Goal: Task Accomplishment & Management: Manage account settings

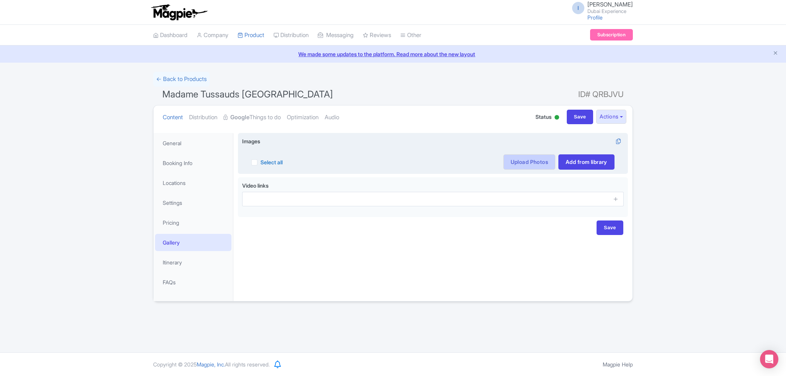
click at [525, 164] on link "Upload Photos" at bounding box center [529, 161] width 52 height 15
click at [515, 161] on body "I Imshan Ifthikar Dubai Experience Profile Users Settings Sign out Dashboard Co…" at bounding box center [393, 188] width 786 height 376
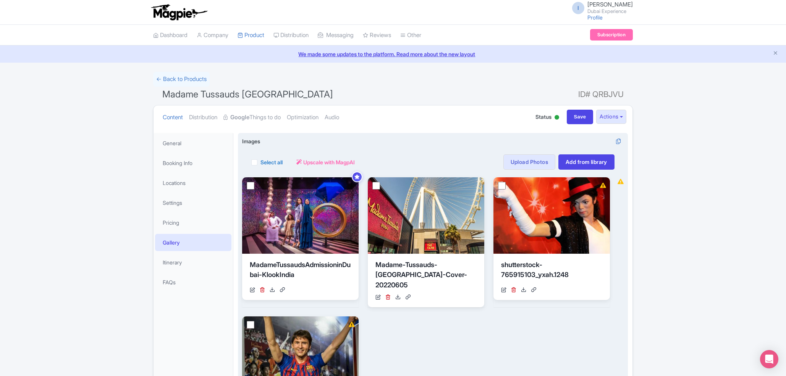
click at [260, 162] on label "Select all" at bounding box center [271, 162] width 22 height 8
click at [260, 162] on input "Select all" at bounding box center [262, 159] width 5 height 5
checkbox input "true"
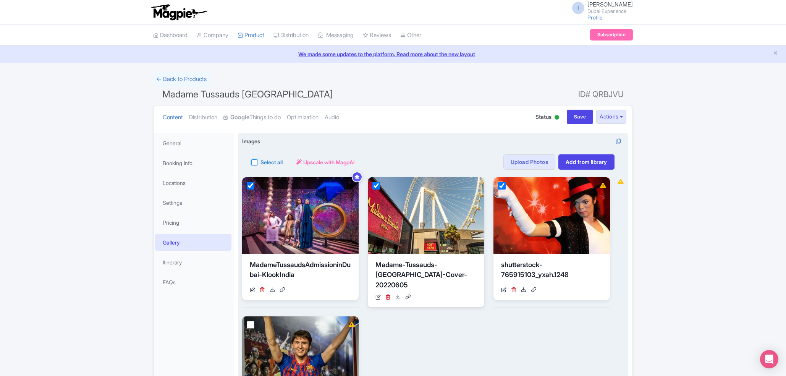
checkbox input "true"
click at [332, 160] on icon at bounding box center [328, 161] width 5 height 5
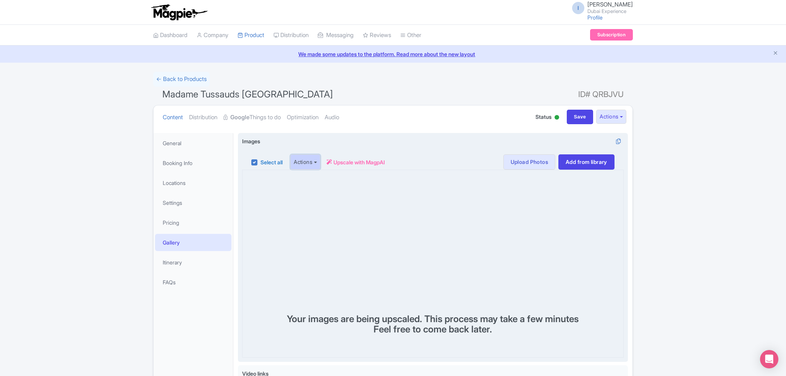
click at [305, 163] on button "Actions" at bounding box center [305, 161] width 30 height 15
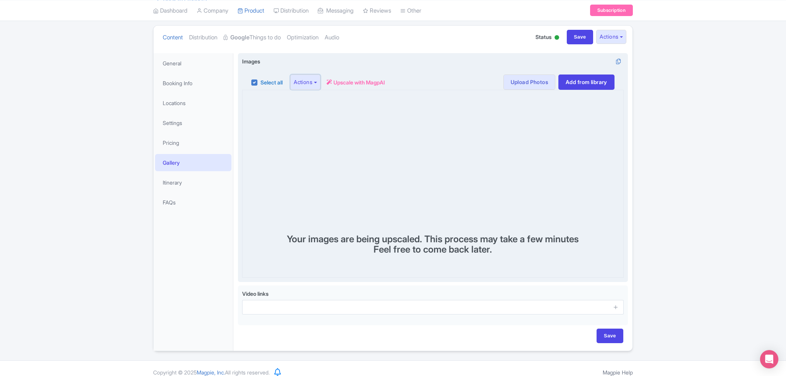
scroll to position [89, 0]
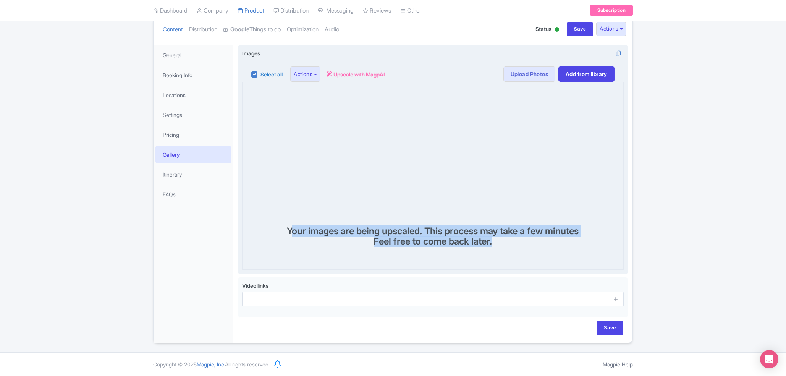
drag, startPoint x: 534, startPoint y: 248, endPoint x: 278, endPoint y: 231, distance: 257.1
click at [278, 231] on div "Your images are being upscaled. This process may take a few minutes Feel free t…" at bounding box center [432, 176] width 381 height 188
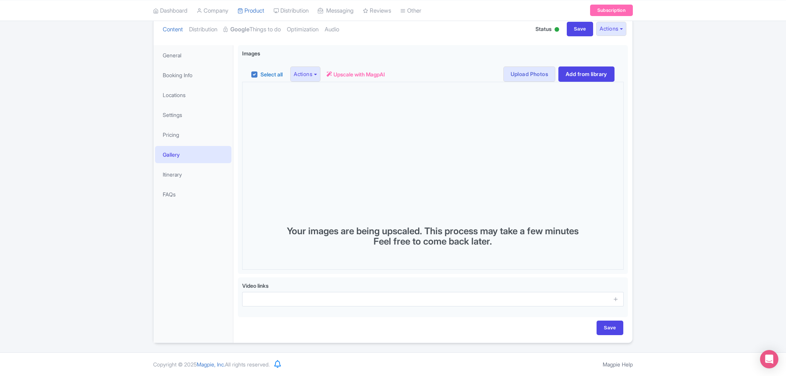
click at [712, 233] on div "← Back to Products Madame Tussauds Dubai ID# QRBJVU Content Distribution Google…" at bounding box center [393, 163] width 786 height 359
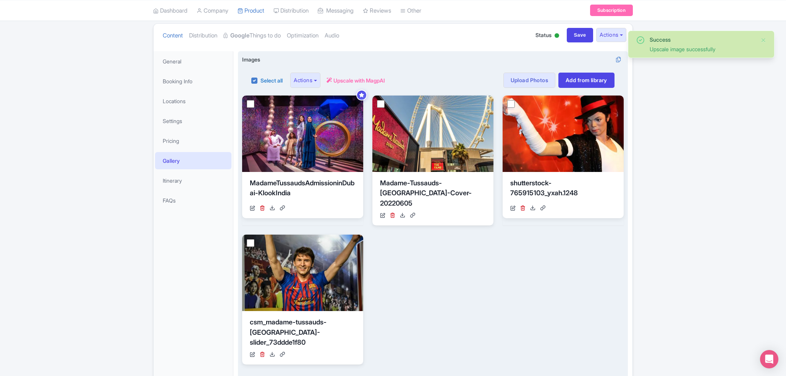
scroll to position [0, 0]
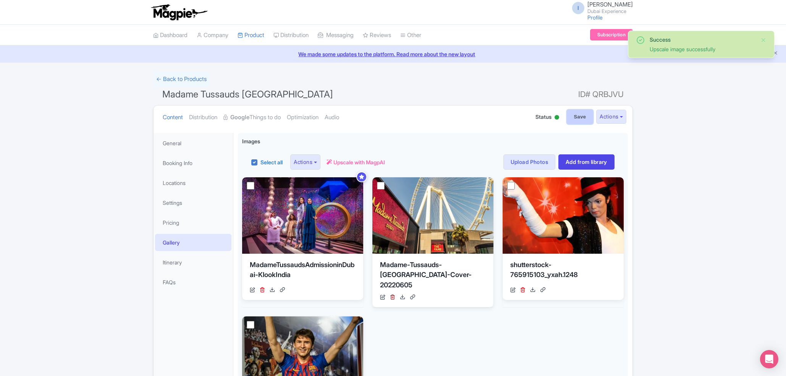
click at [574, 114] on input "Save" at bounding box center [579, 117] width 27 height 15
type input "Saving..."
click at [258, 116] on link "Google Things to do" at bounding box center [251, 117] width 57 height 24
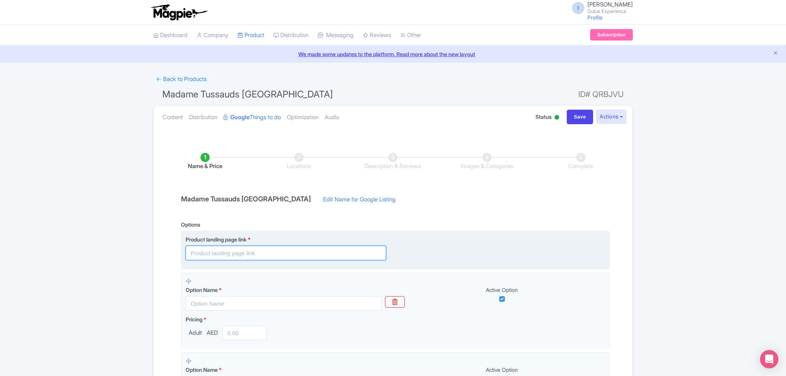
click at [299, 257] on input "text" at bounding box center [286, 252] width 200 height 15
paste input "https://www.dubai-experience.co/madame-tussauds"
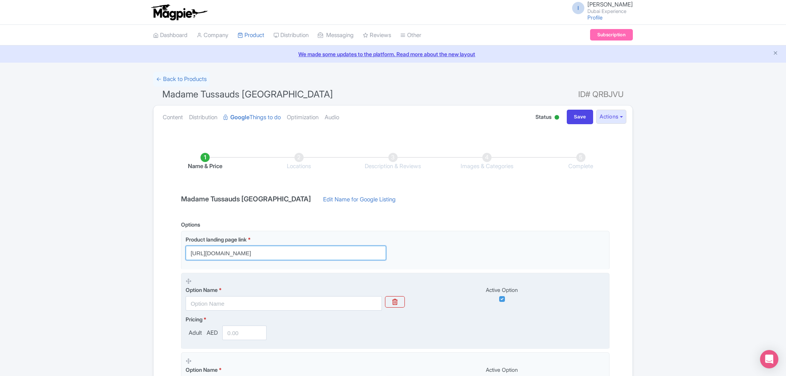
type input "[URL][DOMAIN_NAME]"
click at [256, 302] on input "text" at bounding box center [284, 303] width 196 height 15
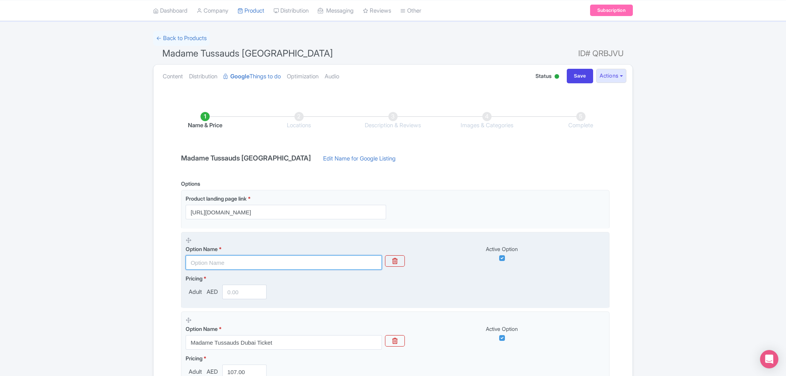
click at [255, 264] on input "text" at bounding box center [284, 262] width 196 height 15
paste input "Madame Tussauds Dubai Ticket"
type input "Madame Tussauds Dubai Ticket"
click at [244, 294] on input "number" at bounding box center [244, 291] width 44 height 15
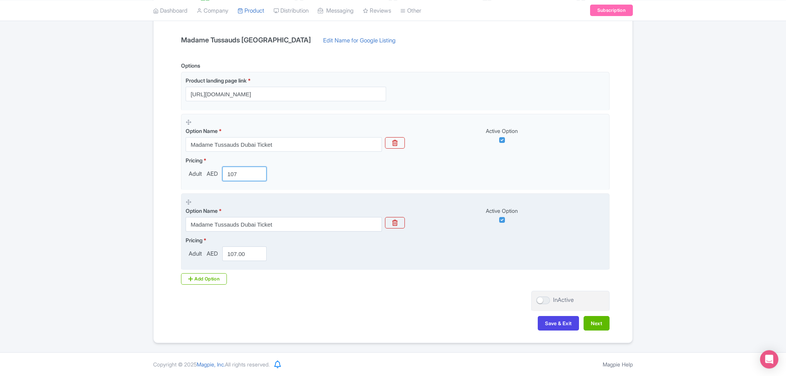
scroll to position [160, 0]
type input "107"
click at [333, 250] on div "Pricing * Adult AED 107.00" at bounding box center [395, 248] width 419 height 25
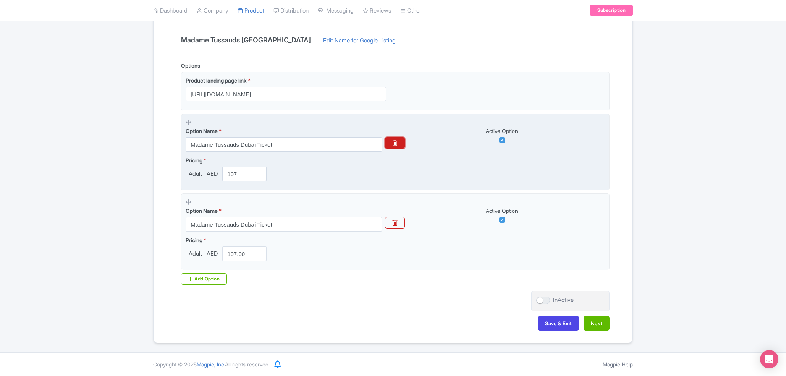
click at [390, 139] on button "button" at bounding box center [395, 142] width 20 height 11
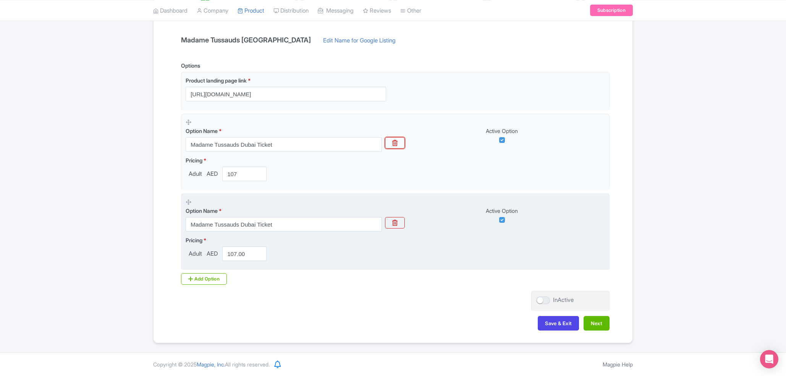
scroll to position [80, 0]
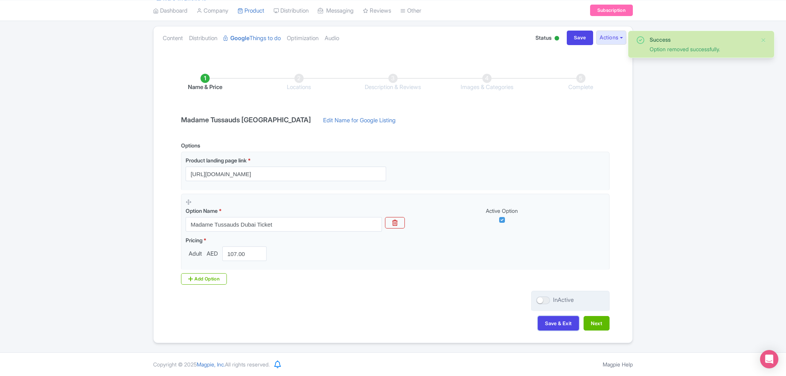
drag, startPoint x: 552, startPoint y: 323, endPoint x: 551, endPoint y: 299, distance: 23.7
click at [551, 299] on div "Name & Price Locations Description & Reviews Images & Categories Complete Madam…" at bounding box center [392, 197] width 469 height 279
click at [532, 297] on div "InActive" at bounding box center [570, 300] width 78 height 21
click at [540, 299] on div at bounding box center [543, 300] width 14 height 8
click at [540, 299] on input "InActive" at bounding box center [538, 299] width 5 height 5
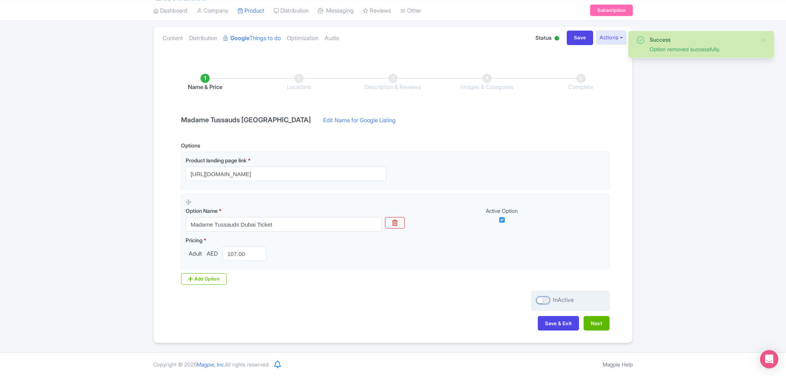
checkbox input "true"
click at [550, 324] on button "Save & Exit" at bounding box center [557, 323] width 41 height 15
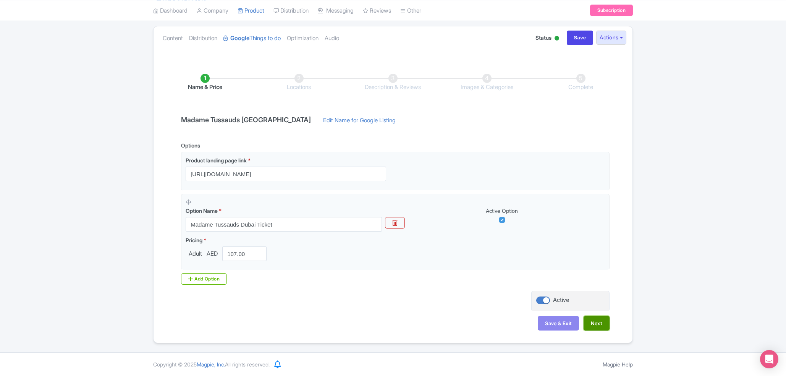
click at [585, 318] on button "Next" at bounding box center [596, 323] width 26 height 15
click at [174, 37] on link "Content" at bounding box center [173, 38] width 20 height 24
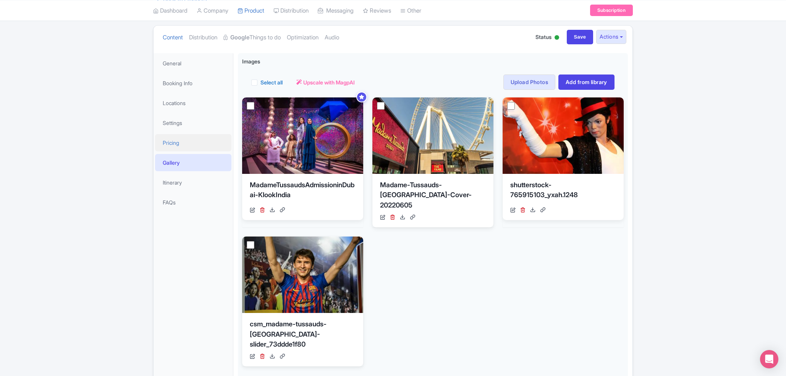
click at [184, 148] on link "Pricing" at bounding box center [193, 142] width 76 height 17
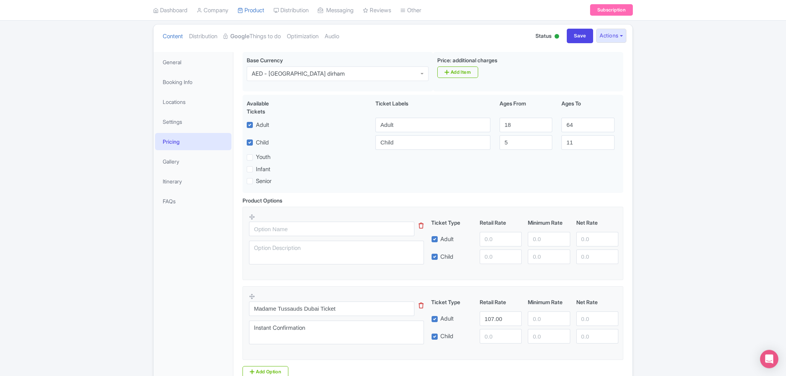
scroll to position [153, 0]
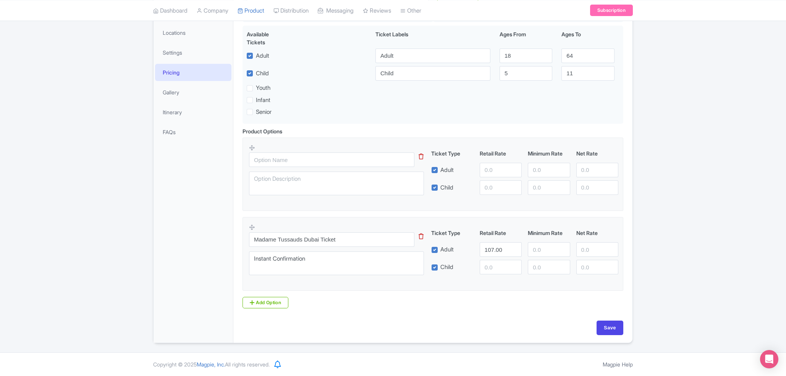
click at [424, 156] on div "This tip has not data. Code: tip_option_name" at bounding box center [341, 172] width 184 height 56
click at [422, 156] on icon at bounding box center [421, 156] width 5 height 6
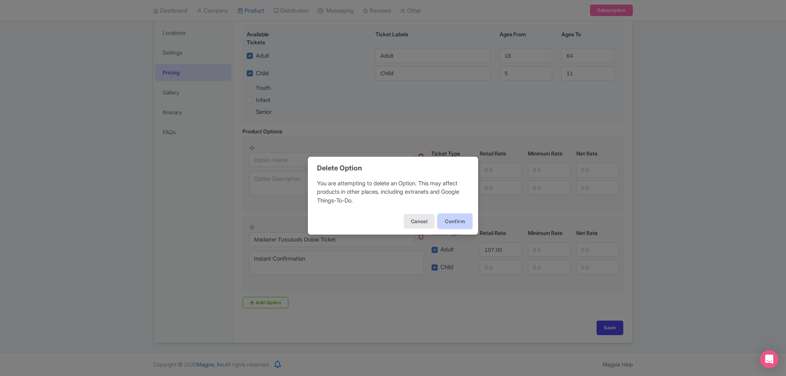
click at [450, 222] on button "Confirm" at bounding box center [454, 221] width 34 height 15
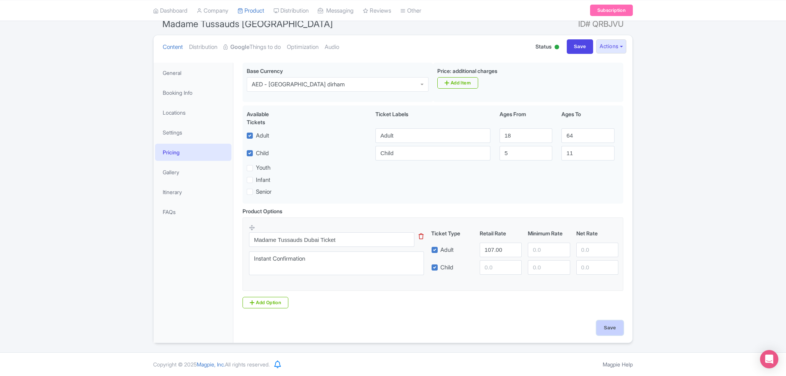
click at [610, 324] on input "Save" at bounding box center [609, 327] width 27 height 15
type input "Saving..."
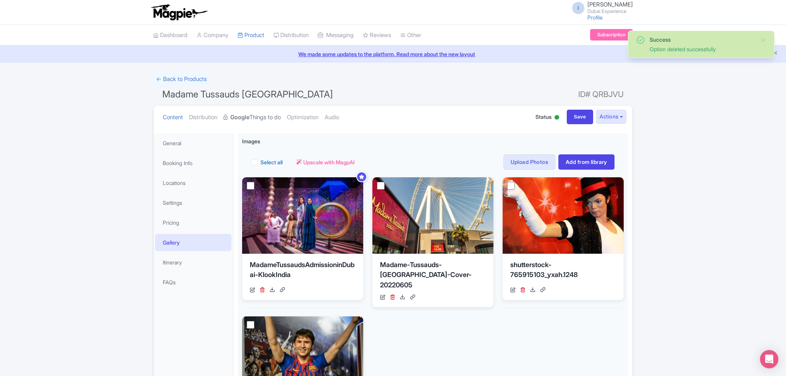
click at [266, 112] on link "Google Things to do" at bounding box center [251, 117] width 57 height 24
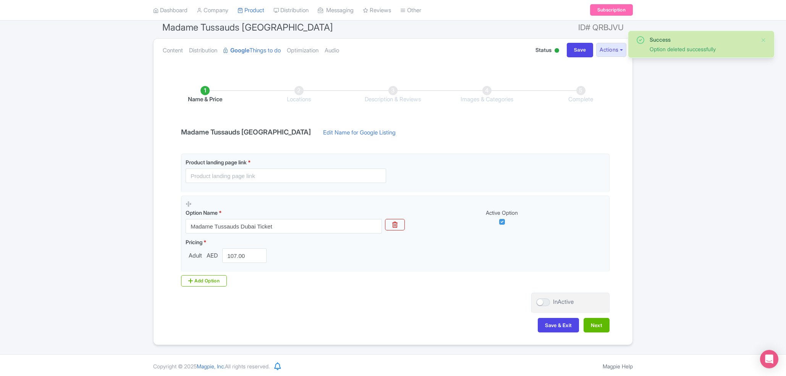
scroll to position [69, 0]
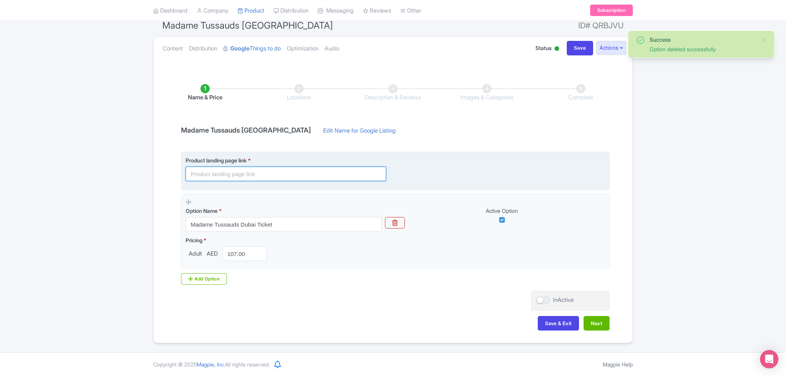
click at [296, 169] on input "text" at bounding box center [286, 173] width 200 height 15
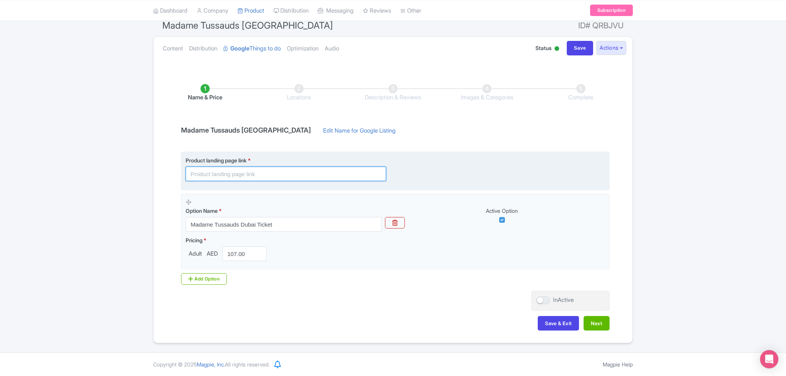
paste input "87.52"
type input "87.52"
click at [265, 167] on input "text" at bounding box center [286, 173] width 200 height 15
paste input "[URL][DOMAIN_NAME]"
type input "[URL][DOMAIN_NAME]"
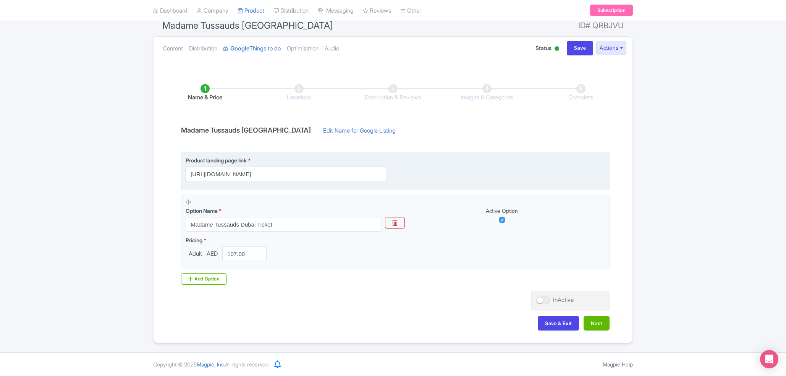
click at [434, 163] on div "Product landing page link * https://www.dubai-experience.co/madame-tussauds" at bounding box center [395, 168] width 419 height 25
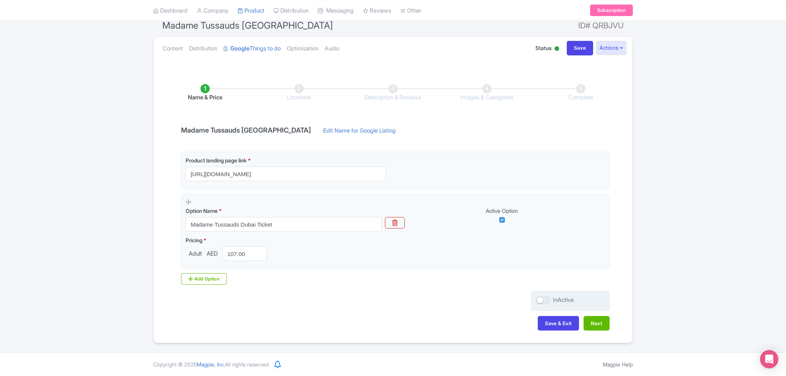
click at [532, 298] on div "InActive" at bounding box center [570, 300] width 78 height 21
click at [542, 299] on div at bounding box center [543, 300] width 14 height 8
click at [541, 299] on input "InActive" at bounding box center [538, 299] width 5 height 5
checkbox input "true"
click at [603, 325] on button "Next" at bounding box center [596, 323] width 26 height 15
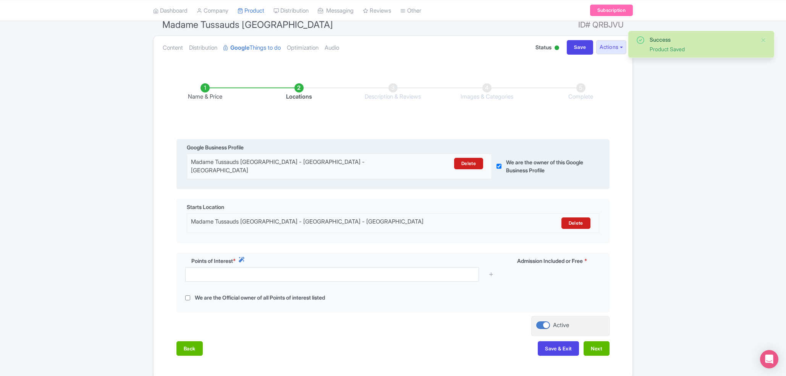
click at [498, 164] on input "checkbox" at bounding box center [498, 165] width 5 height 25
checkbox input "false"
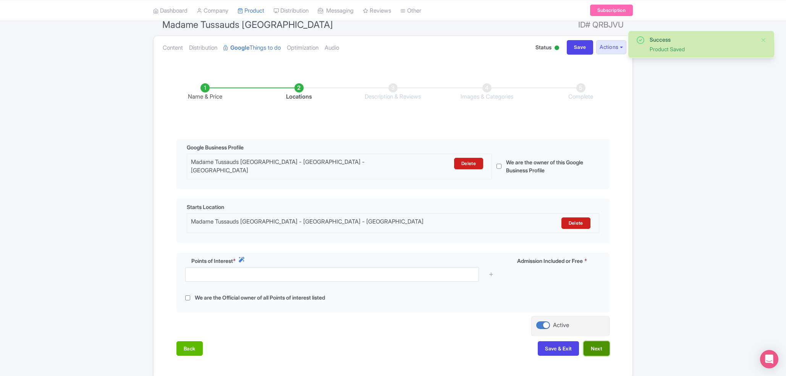
click at [597, 344] on button "Next" at bounding box center [596, 348] width 26 height 15
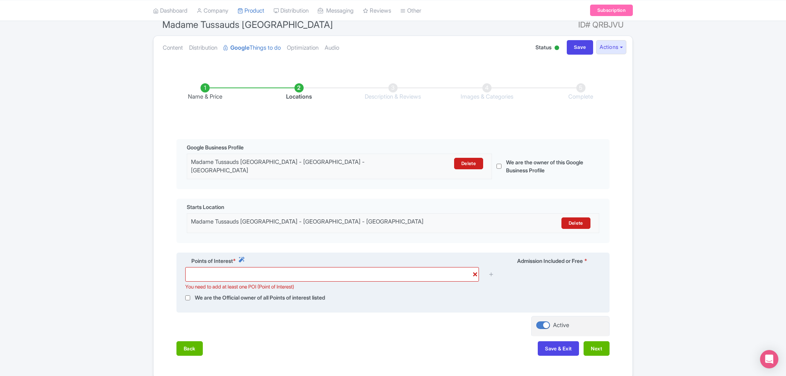
click at [352, 258] on div "Points of Interest *" at bounding box center [340, 261] width 318 height 10
click at [459, 296] on div "We are the Official owner of all Points of interest listed" at bounding box center [393, 297] width 424 height 9
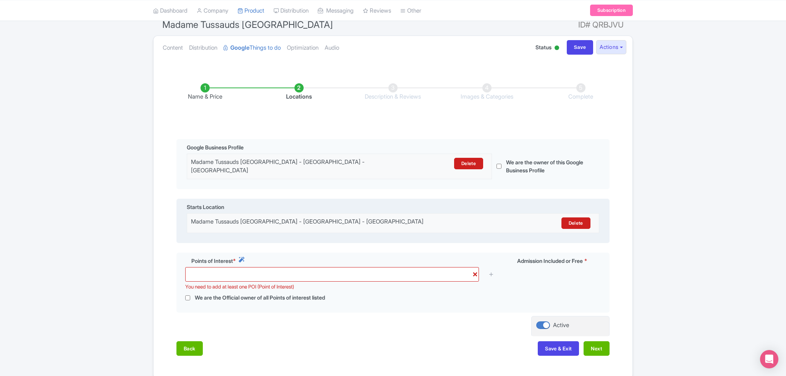
click at [369, 224] on div "Madame Tussauds [GEOGRAPHIC_DATA] - [GEOGRAPHIC_DATA] - [GEOGRAPHIC_DATA]" at bounding box center [342, 222] width 303 height 11
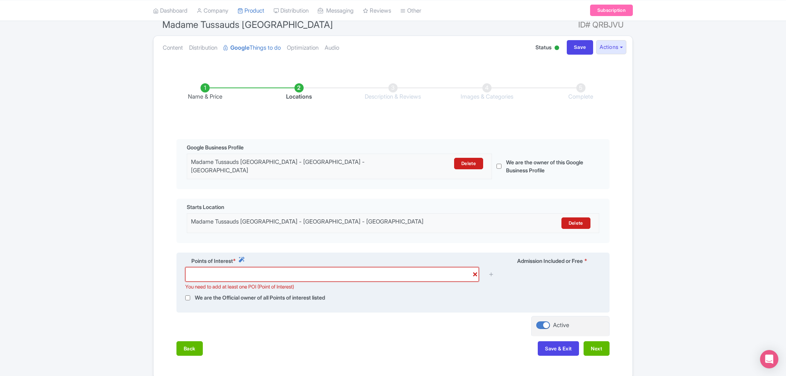
click at [477, 272] on input "text" at bounding box center [332, 274] width 294 height 15
click at [475, 272] on input "text" at bounding box center [332, 274] width 294 height 15
click at [472, 271] on input "text" at bounding box center [332, 274] width 294 height 15
click at [531, 271] on div "You need to add at least one POI (Point of Interest)" at bounding box center [393, 277] width 424 height 20
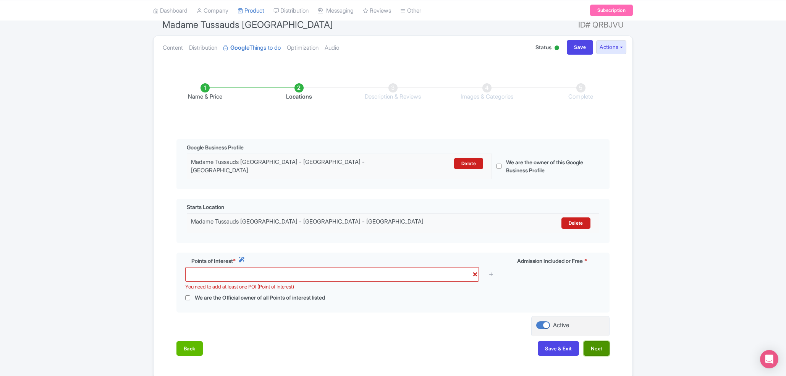
click at [603, 347] on button "Next" at bounding box center [596, 348] width 26 height 15
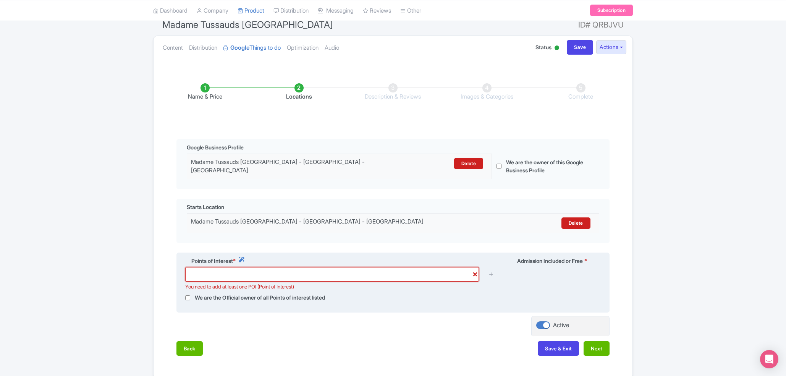
click at [478, 270] on input "text" at bounding box center [332, 274] width 294 height 15
click at [475, 270] on input "text" at bounding box center [332, 274] width 294 height 15
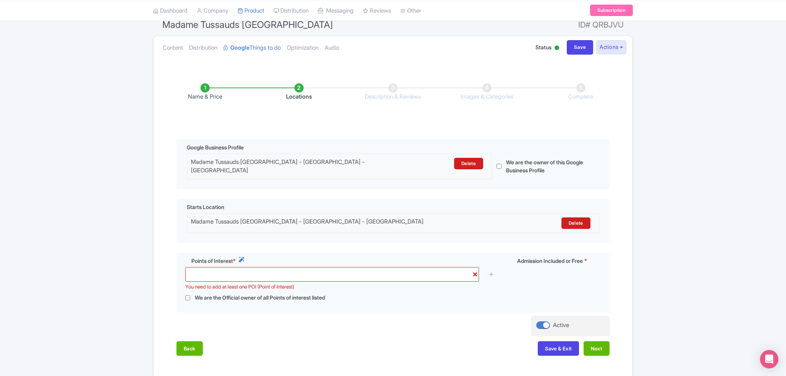
click at [266, 242] on div "Name & Price Locations Description & Reviews Images & Categories Complete Edit …" at bounding box center [392, 215] width 469 height 295
drag, startPoint x: 524, startPoint y: 280, endPoint x: 545, endPoint y: 311, distance: 37.5
click at [526, 288] on div "Points of Interest * Admission Included or Free * You need to add at least one …" at bounding box center [392, 282] width 433 height 60
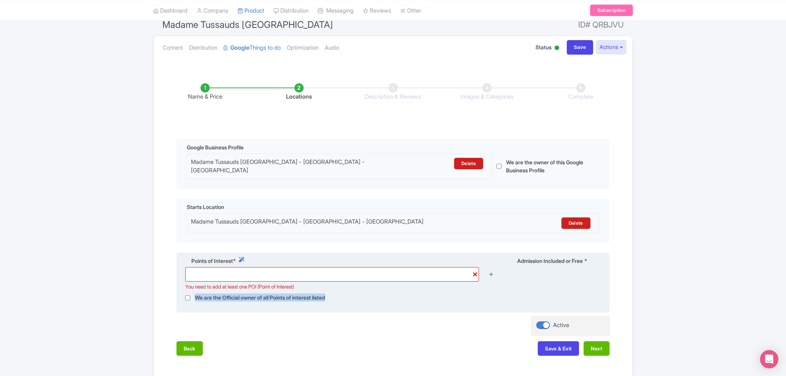
click at [489, 272] on icon at bounding box center [491, 274] width 6 height 6
click at [491, 272] on icon at bounding box center [491, 274] width 6 height 6
click at [474, 271] on input "text" at bounding box center [332, 274] width 294 height 15
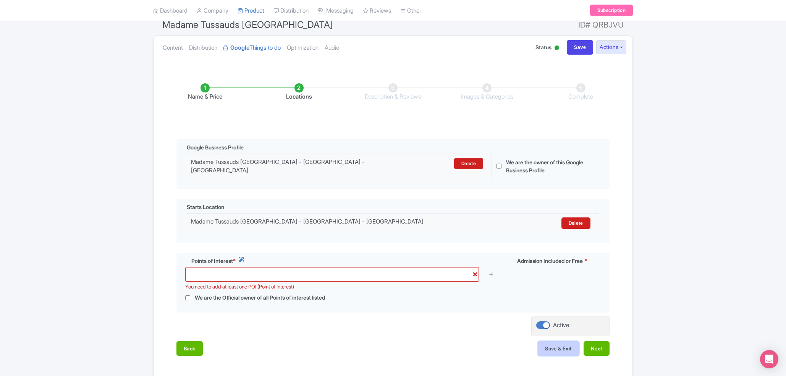
click at [559, 348] on button "Save & Exit" at bounding box center [557, 348] width 41 height 15
click at [600, 347] on button "Next" at bounding box center [596, 348] width 26 height 15
click at [578, 56] on div "Content Distribution Google Things to do Optimization Audio Status Active Inact…" at bounding box center [392, 47] width 479 height 23
click at [578, 55] on div "Content Distribution Google Things to do Optimization Audio Status Active Inact…" at bounding box center [392, 47] width 479 height 23
click at [293, 92] on li "Locations" at bounding box center [299, 92] width 94 height 18
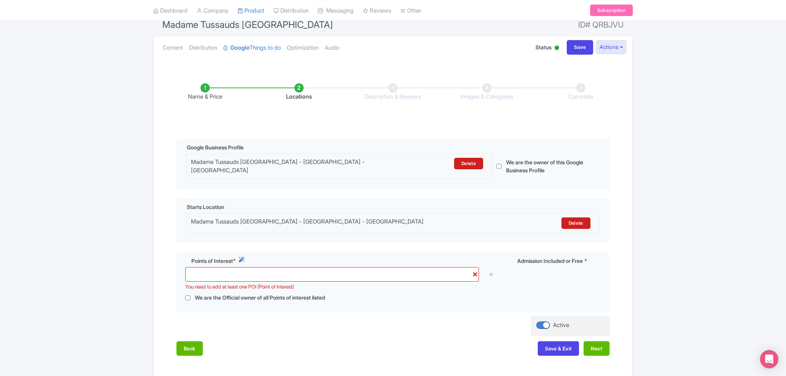
click at [302, 90] on li "Locations" at bounding box center [299, 92] width 94 height 18
click at [300, 90] on li "Locations" at bounding box center [299, 92] width 94 height 18
click at [400, 213] on div "Madame Tussauds Dubai - Dubai - United Arab Emirates Delete" at bounding box center [393, 223] width 412 height 20
click at [205, 84] on li "Name & Price" at bounding box center [205, 92] width 94 height 18
click at [270, 43] on link "Google Things to do" at bounding box center [251, 48] width 57 height 24
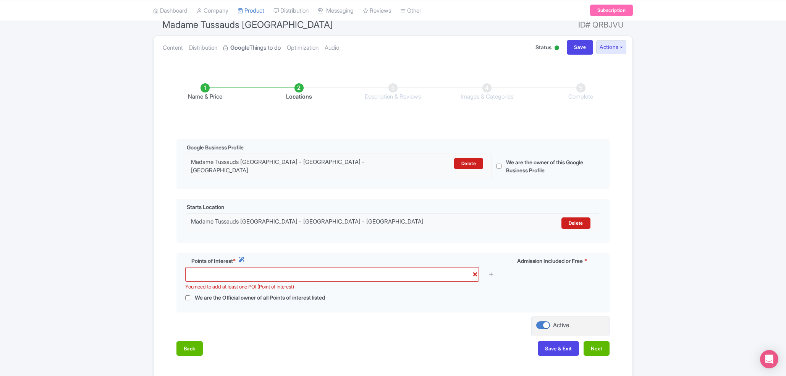
click at [273, 49] on link "Google Things to do" at bounding box center [251, 48] width 57 height 24
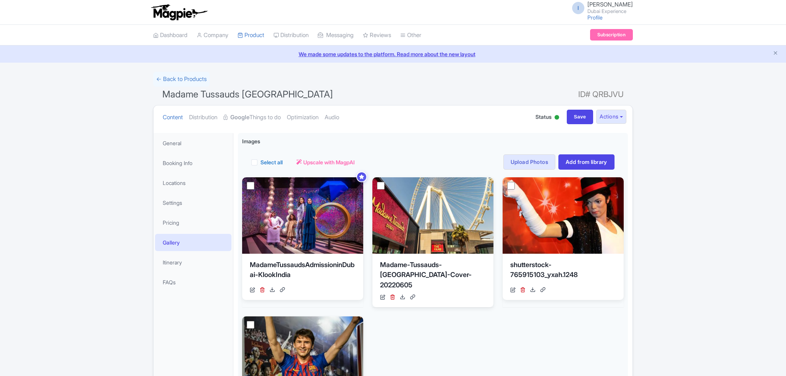
click at [261, 113] on link "Google Things to do" at bounding box center [251, 117] width 57 height 24
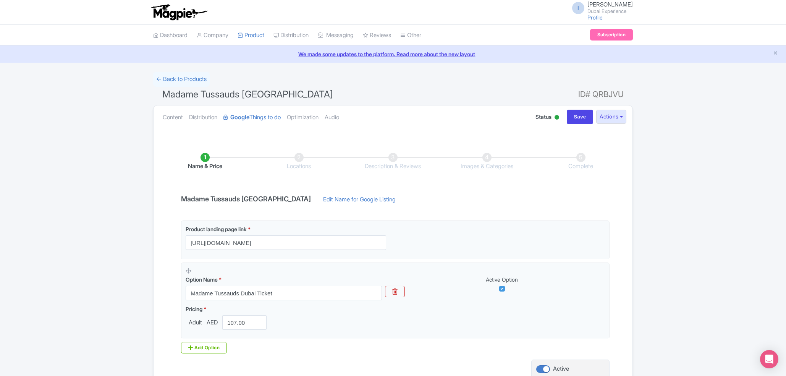
scroll to position [69, 0]
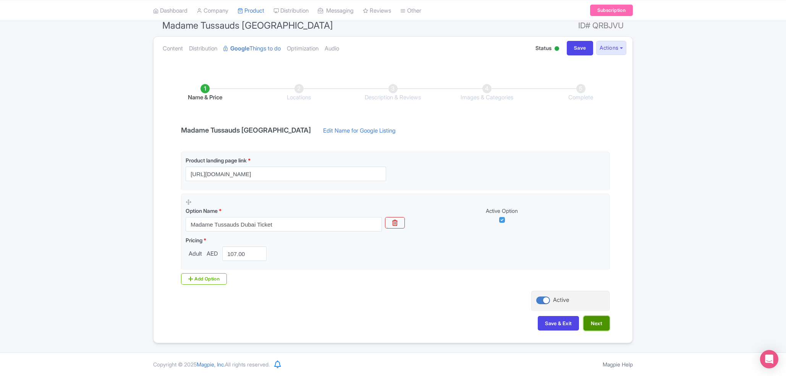
click at [597, 320] on button "Next" at bounding box center [596, 323] width 26 height 15
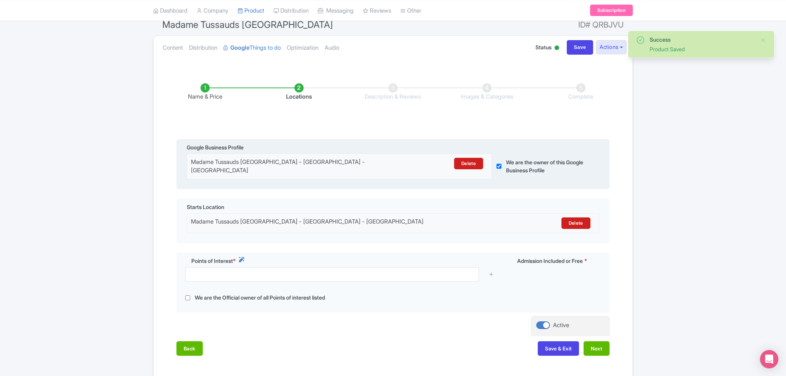
click at [507, 166] on label "We are the owner of this Google Business Profile" at bounding box center [548, 166] width 84 height 16
click at [503, 164] on div "We are the owner of this Google Business Profile" at bounding box center [543, 165] width 103 height 25
click at [500, 164] on input "checkbox" at bounding box center [498, 165] width 5 height 25
checkbox input "false"
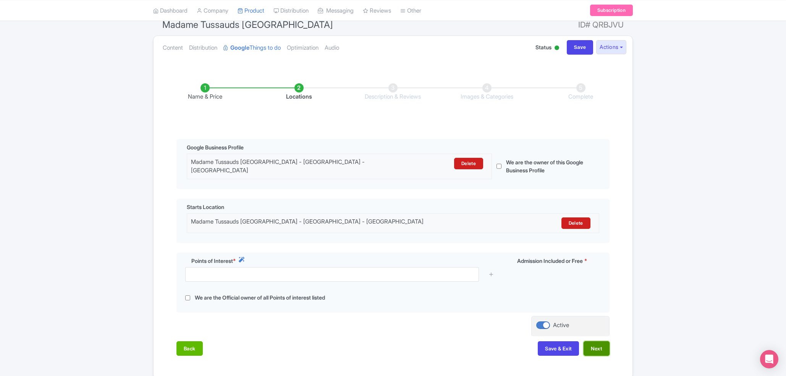
click at [592, 346] on button "Next" at bounding box center [596, 348] width 26 height 15
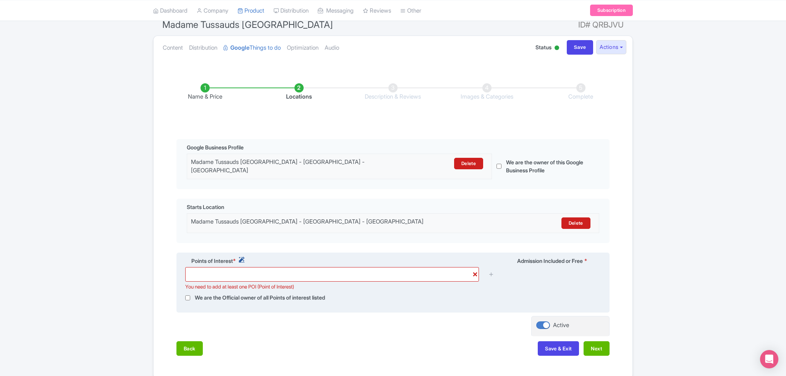
click at [240, 256] on link at bounding box center [240, 261] width 9 height 10
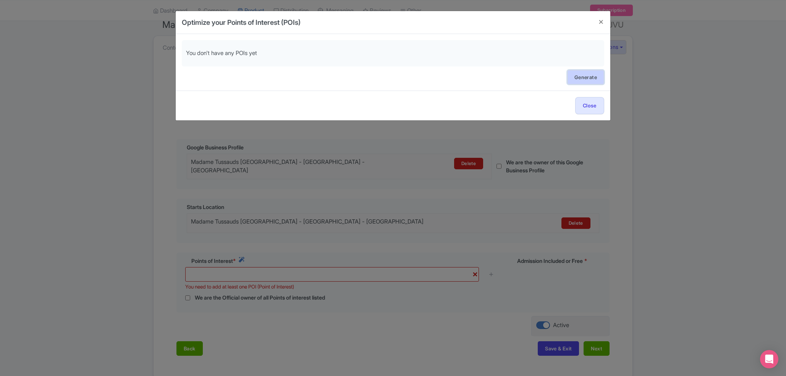
click at [594, 79] on link "Generate" at bounding box center [585, 77] width 37 height 15
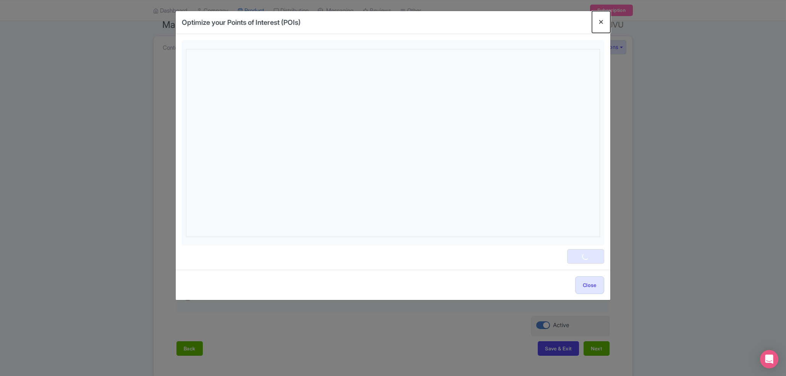
click at [599, 20] on button "Close" at bounding box center [601, 22] width 18 height 22
